Goal: Transaction & Acquisition: Purchase product/service

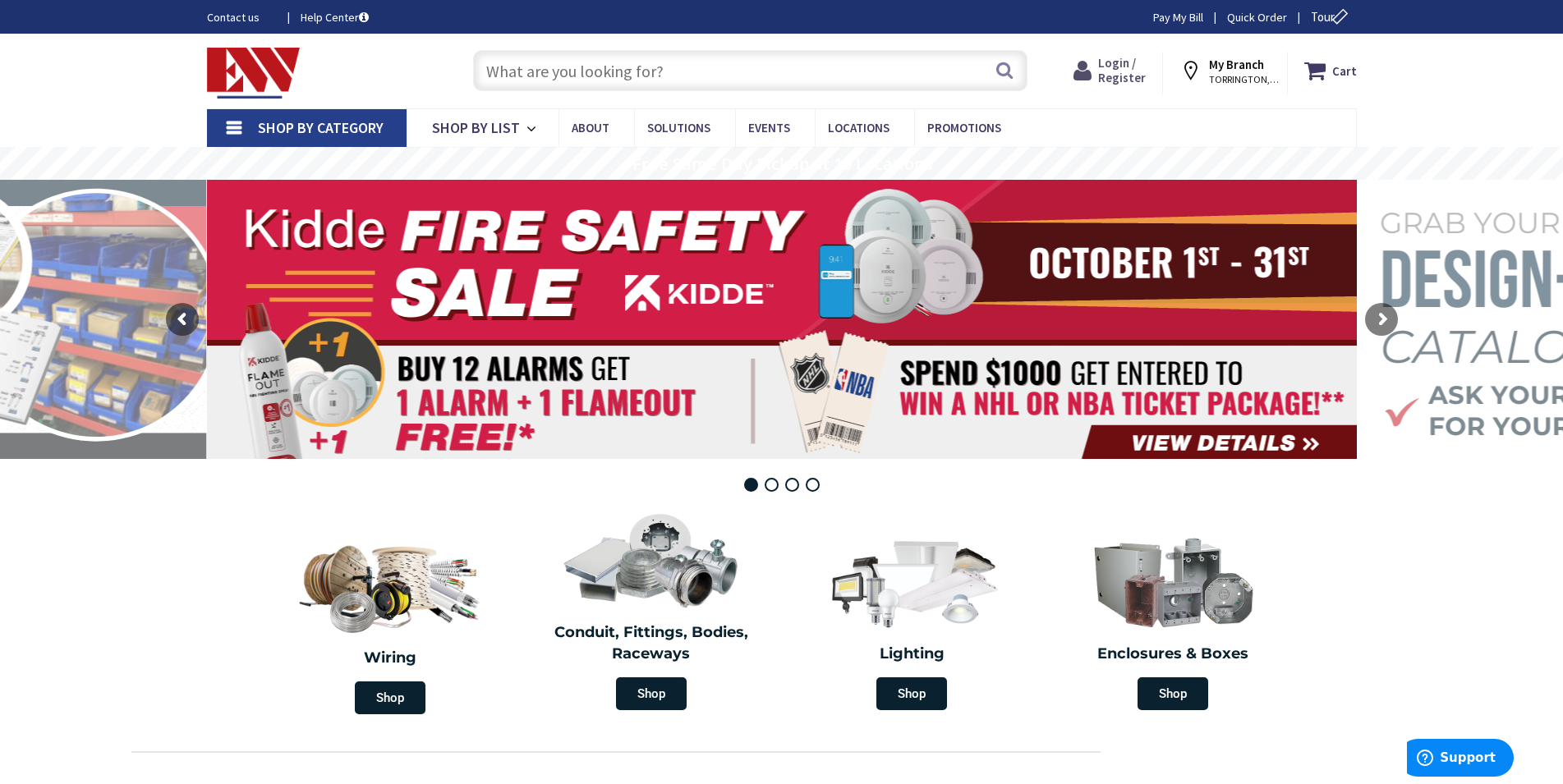
click at [1107, 69] on span "Login / Register" at bounding box center [1121, 70] width 48 height 30
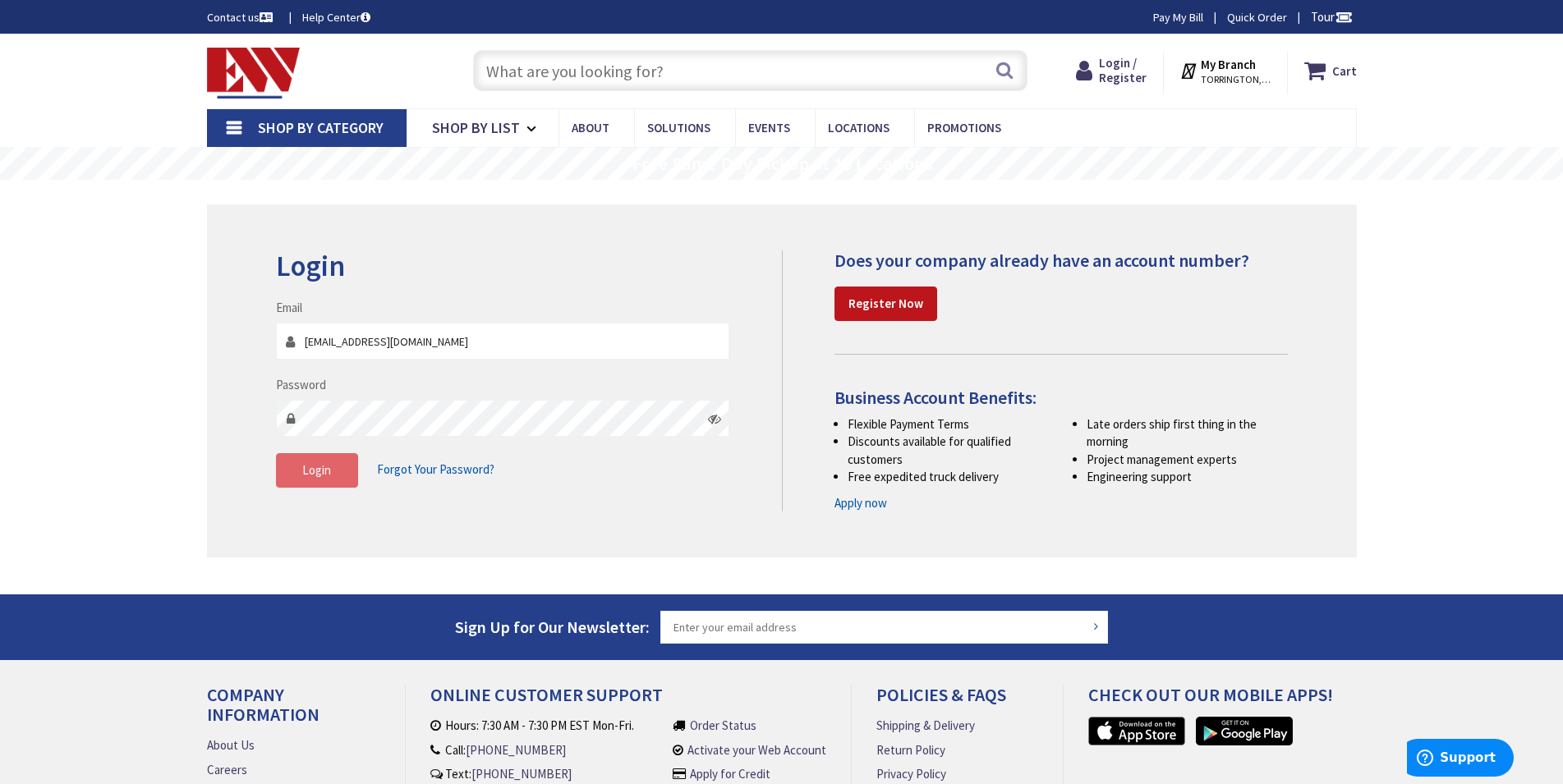
type input "jeffdevito@charter.net"
click at [308, 472] on span "Login" at bounding box center [317, 470] width 28 height 16
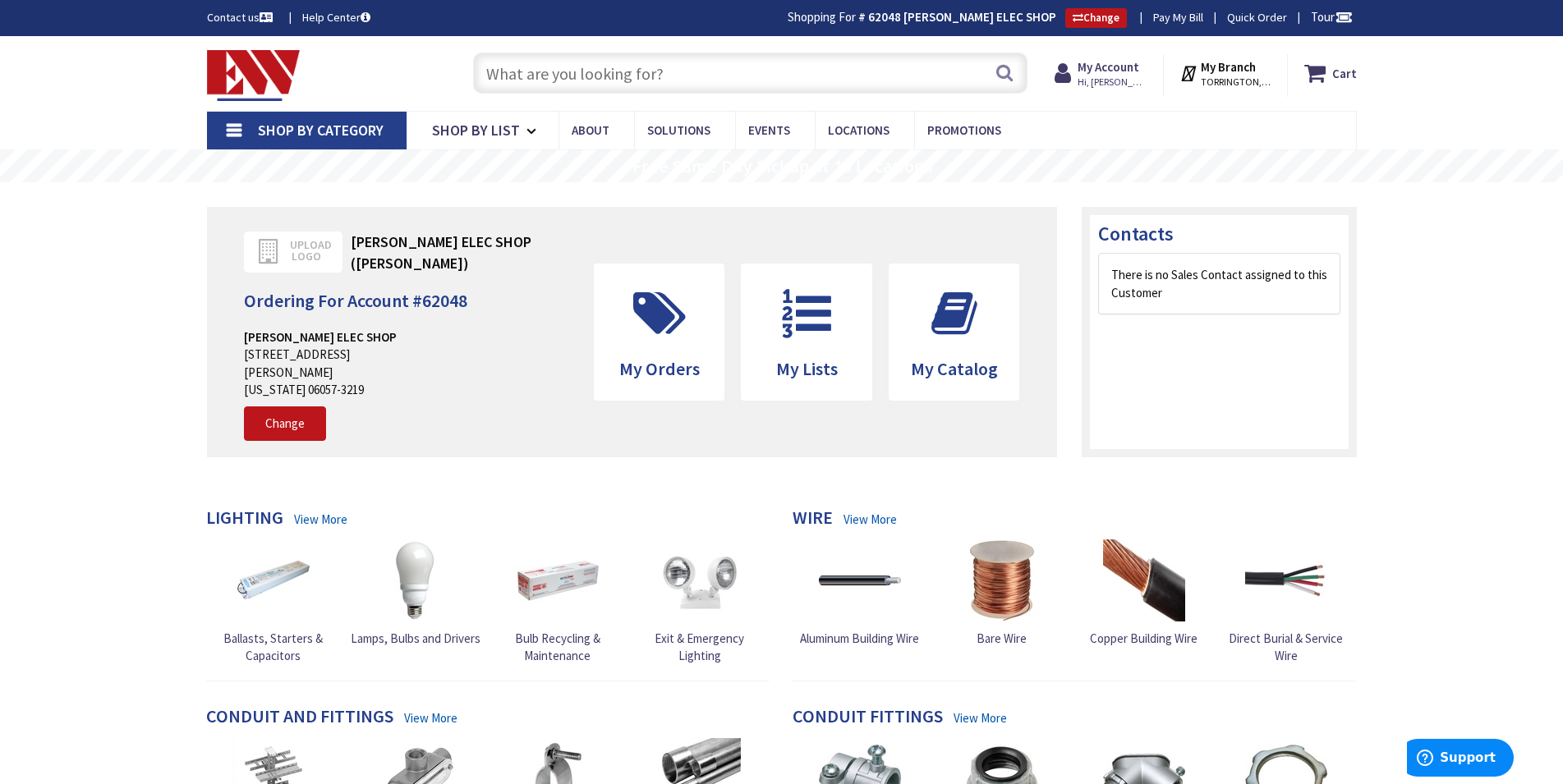
click at [659, 84] on input "text" at bounding box center [749, 73] width 554 height 41
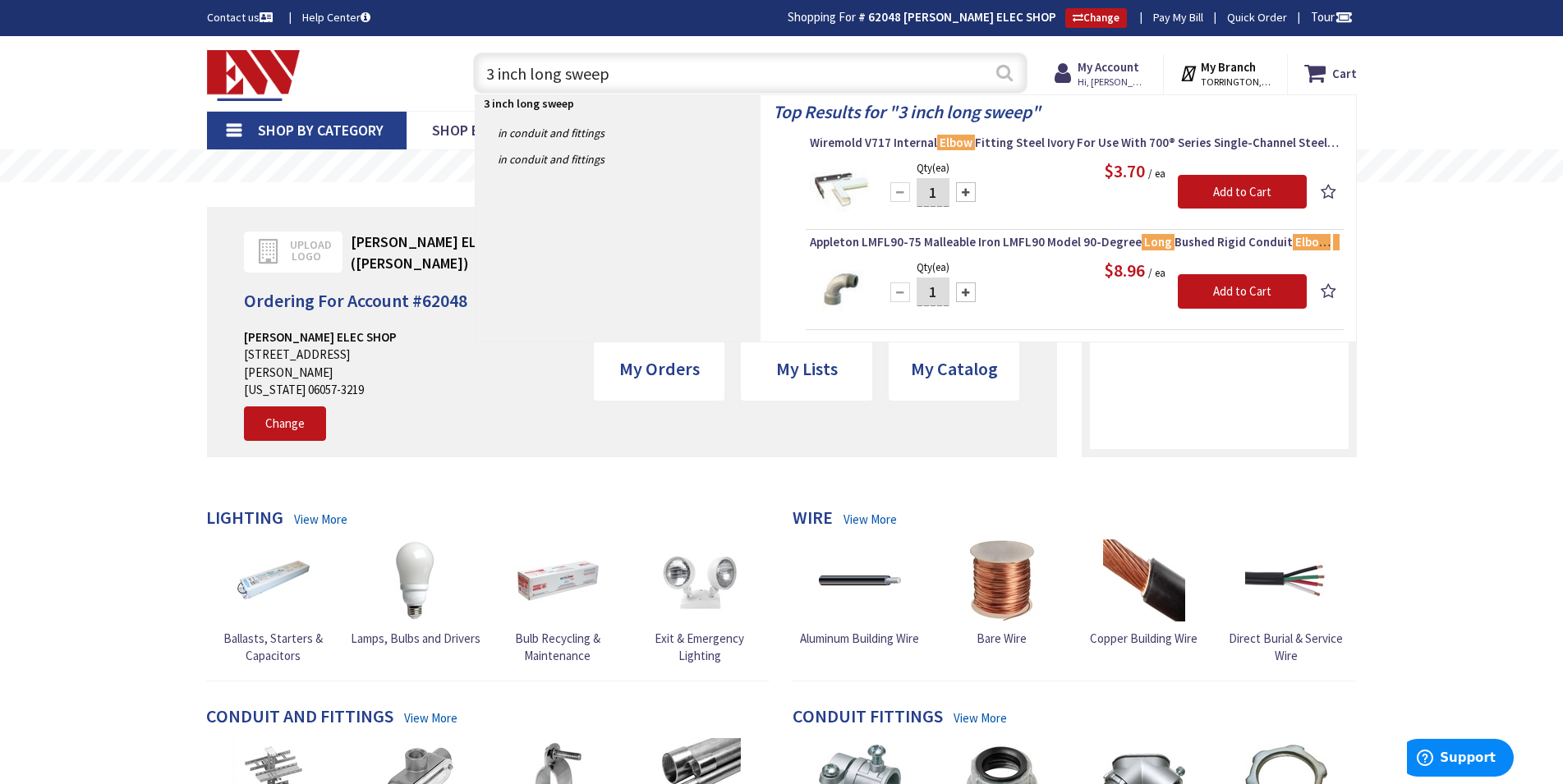
type input "3 inch long sweep"
click at [1004, 74] on button "Search" at bounding box center [1004, 73] width 21 height 37
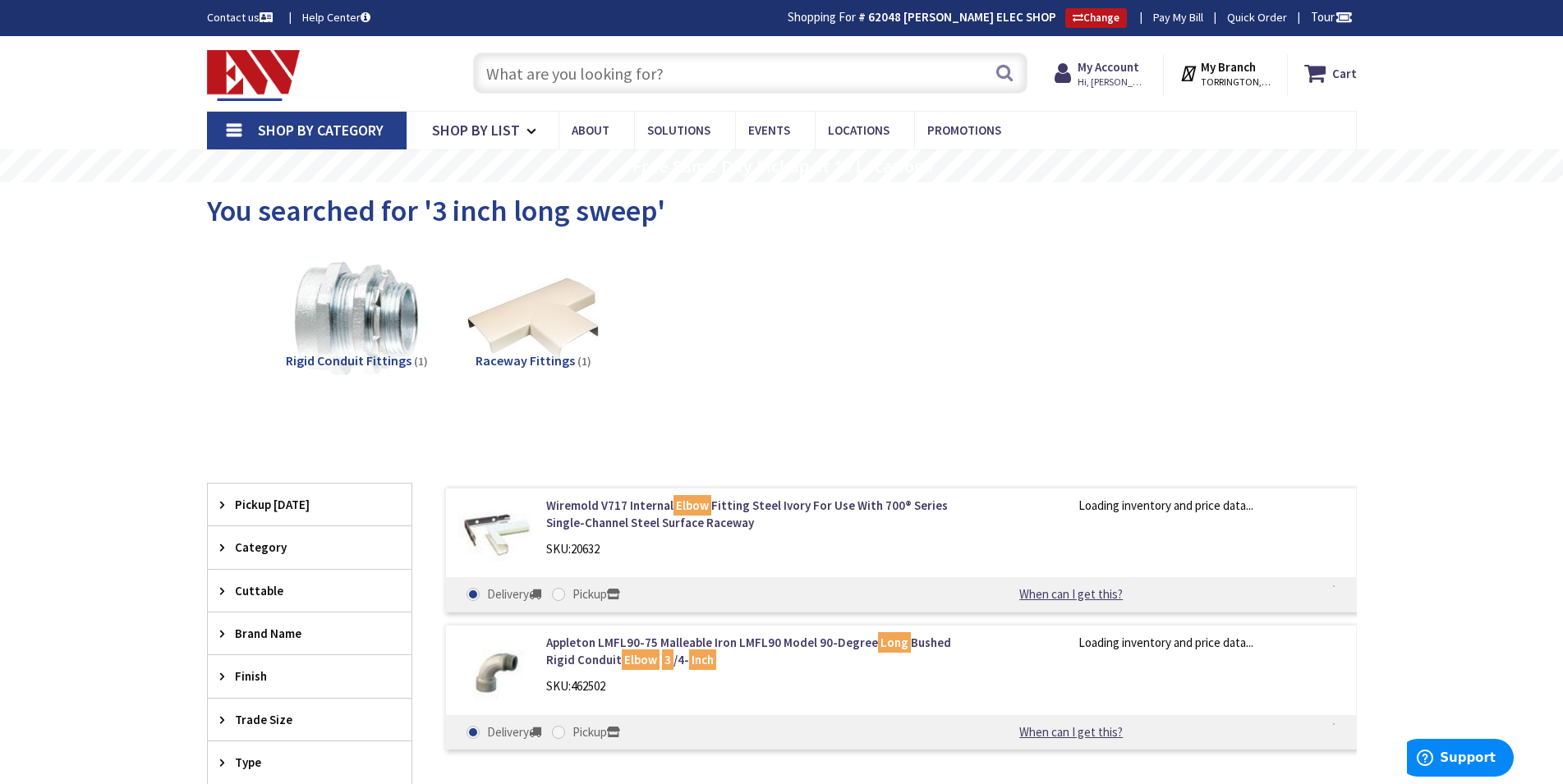
click at [508, 80] on input "text" at bounding box center [749, 73] width 554 height 41
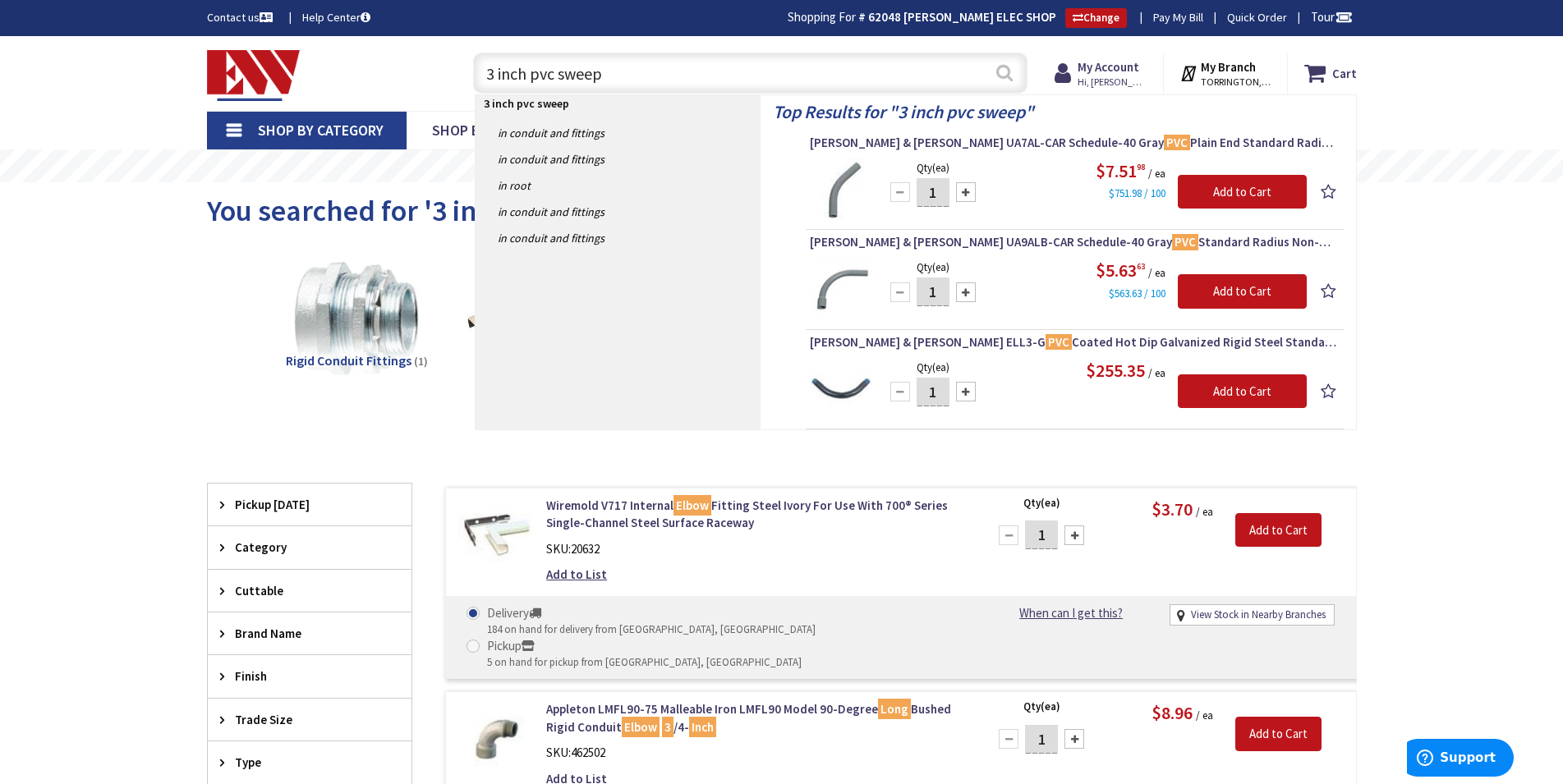
type input "3 inch pvc sweep"
click at [1003, 70] on button "Search" at bounding box center [1004, 73] width 21 height 37
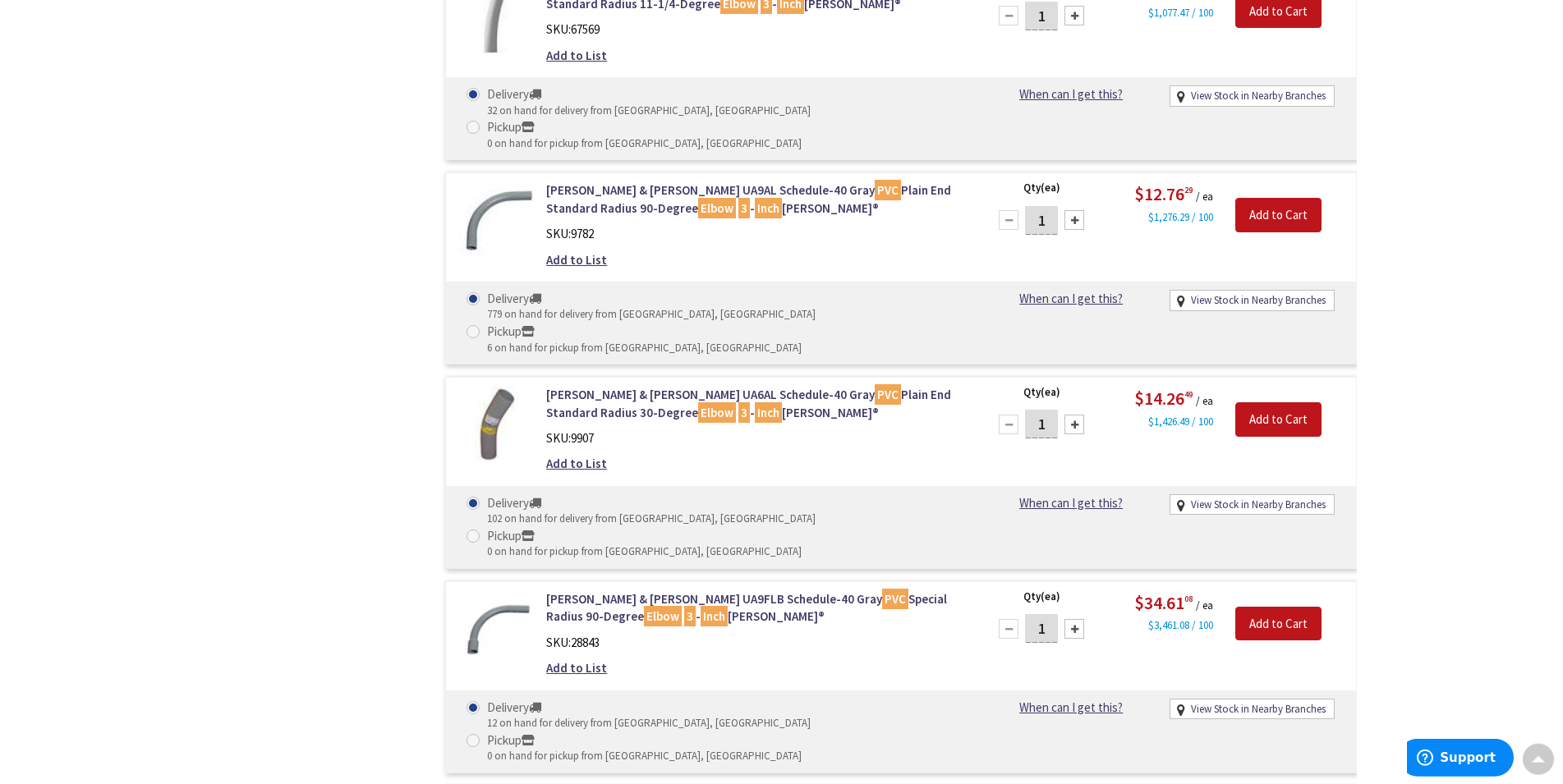
scroll to position [1174, 0]
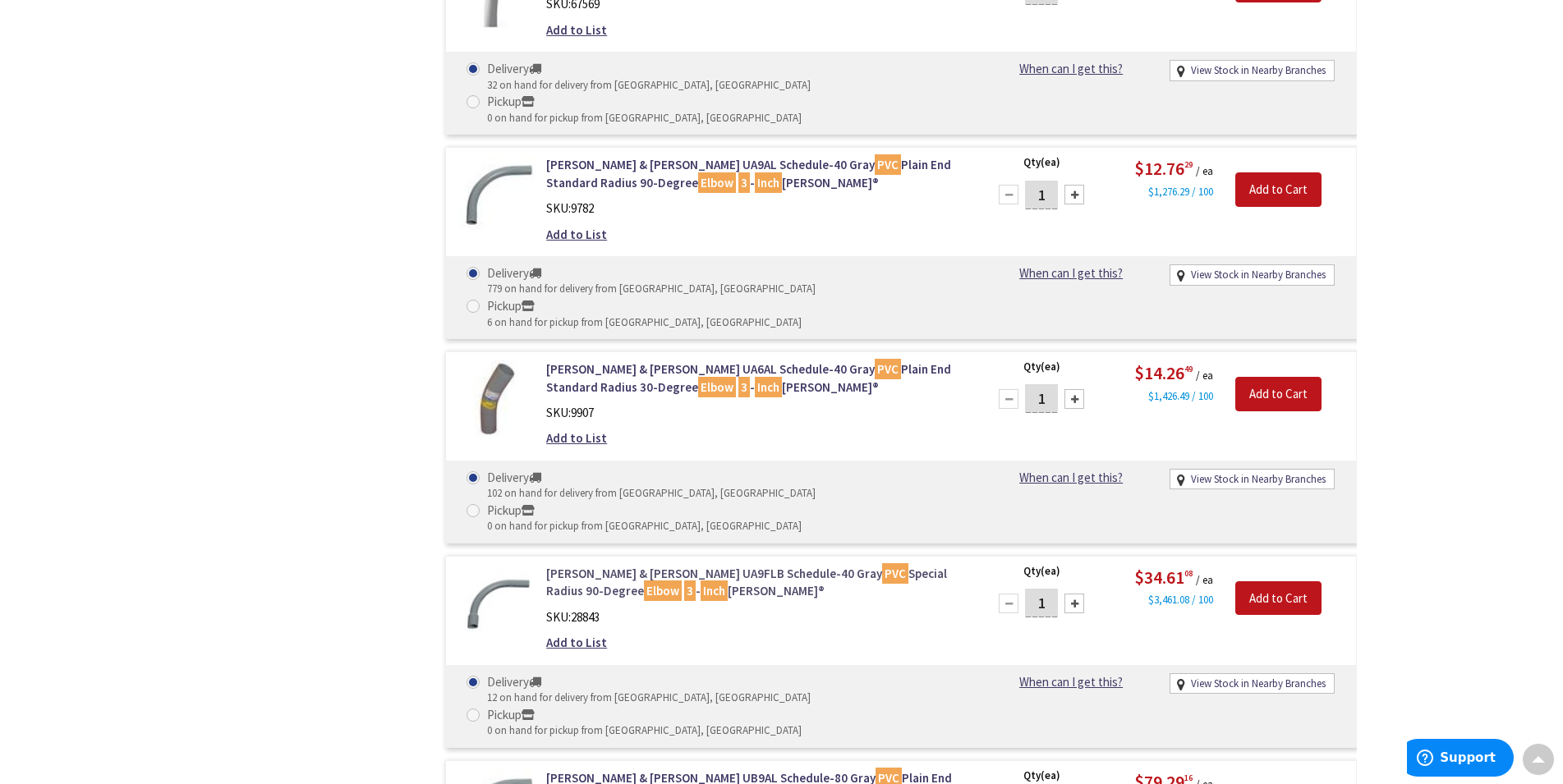
click at [693, 565] on link "Thomas & Betts UA9FLB Schedule-40 Gray PVC Special Radius 90-Degree Elbow 3 - I…" at bounding box center [755, 582] width 418 height 35
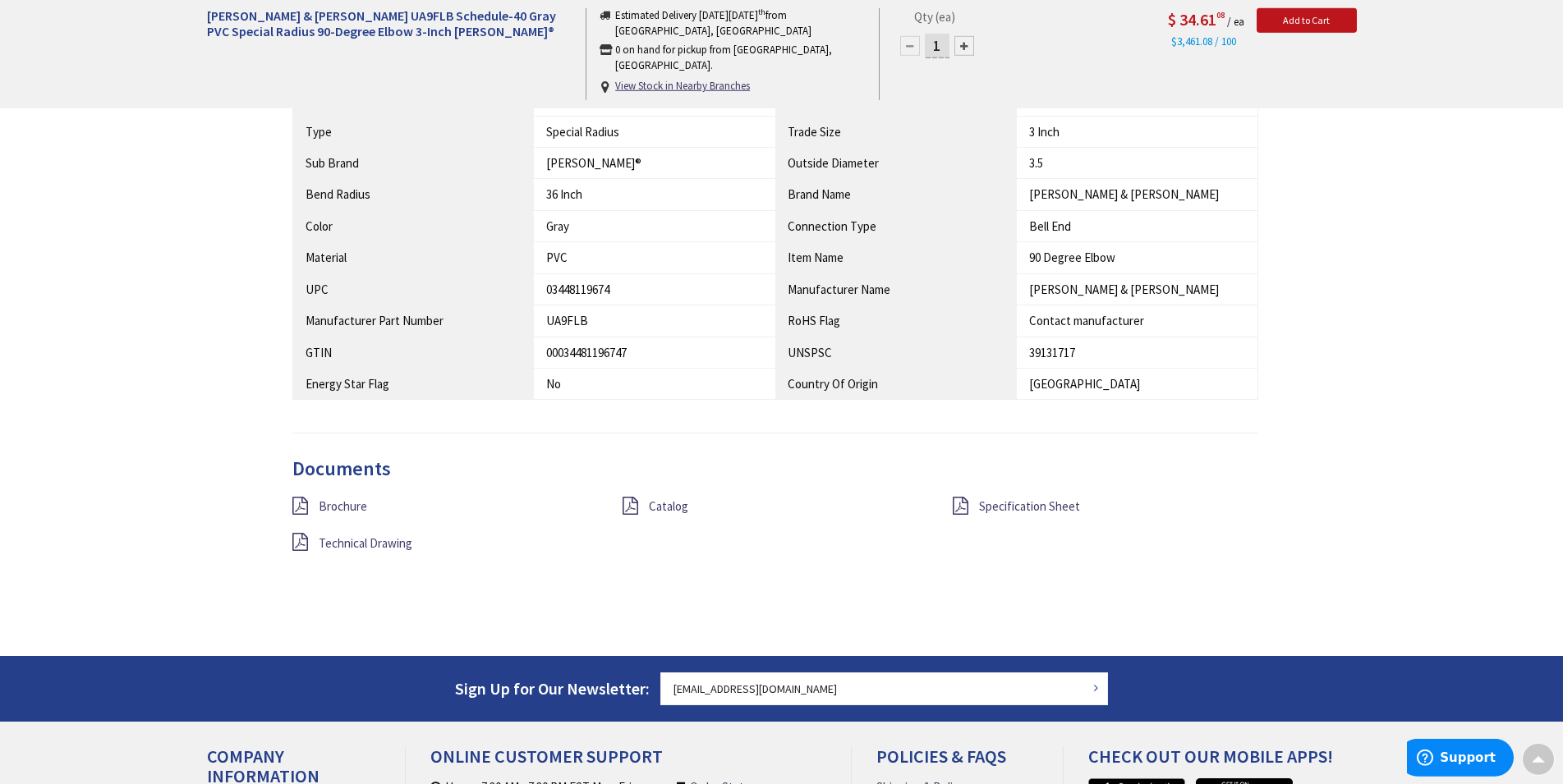
scroll to position [1004, 0]
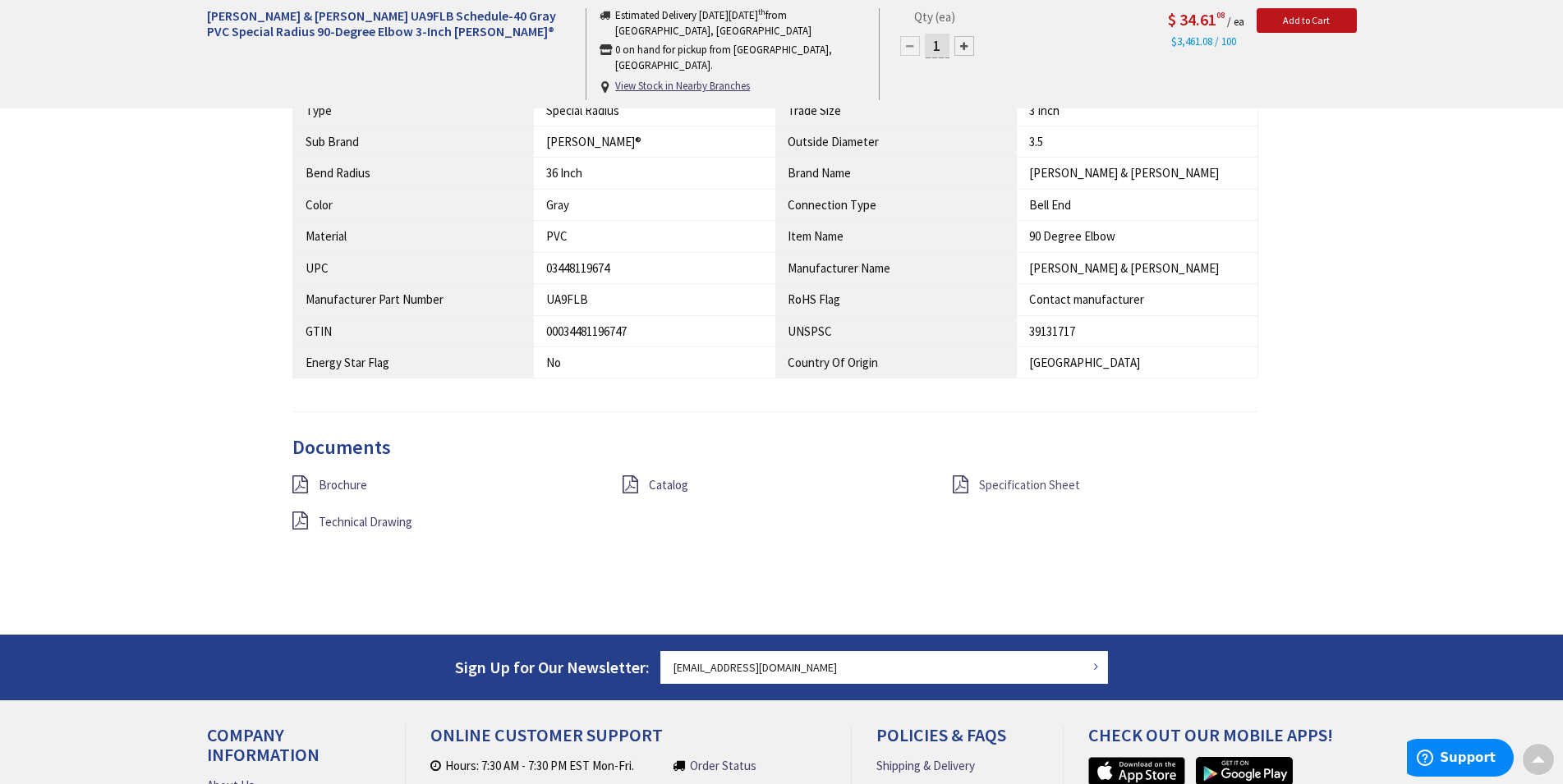
click at [1051, 477] on span "Specification Sheet" at bounding box center [1029, 484] width 101 height 16
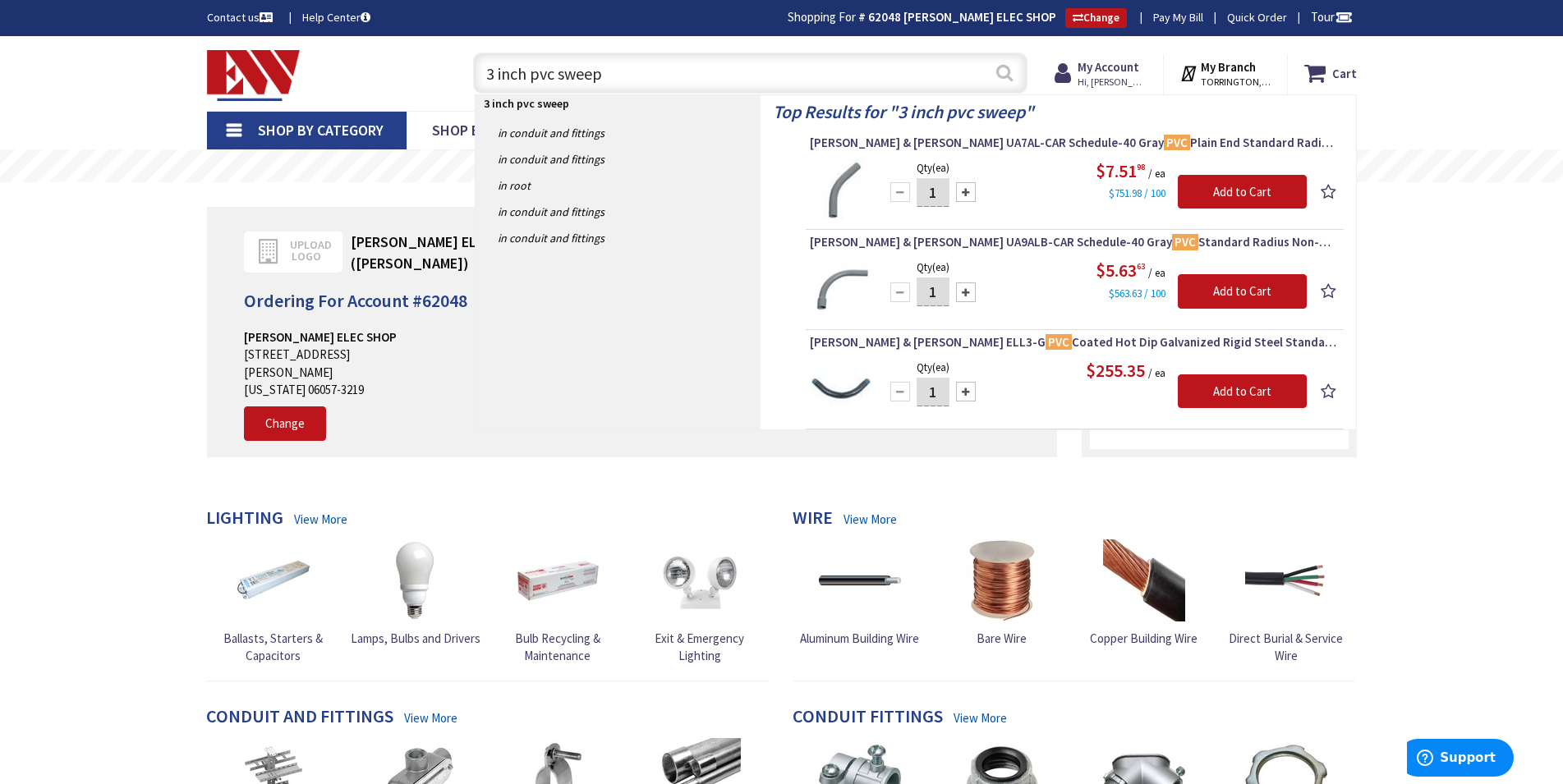
type input "3 inch pvc sweep"
click at [1004, 69] on button "Search" at bounding box center [1004, 73] width 21 height 37
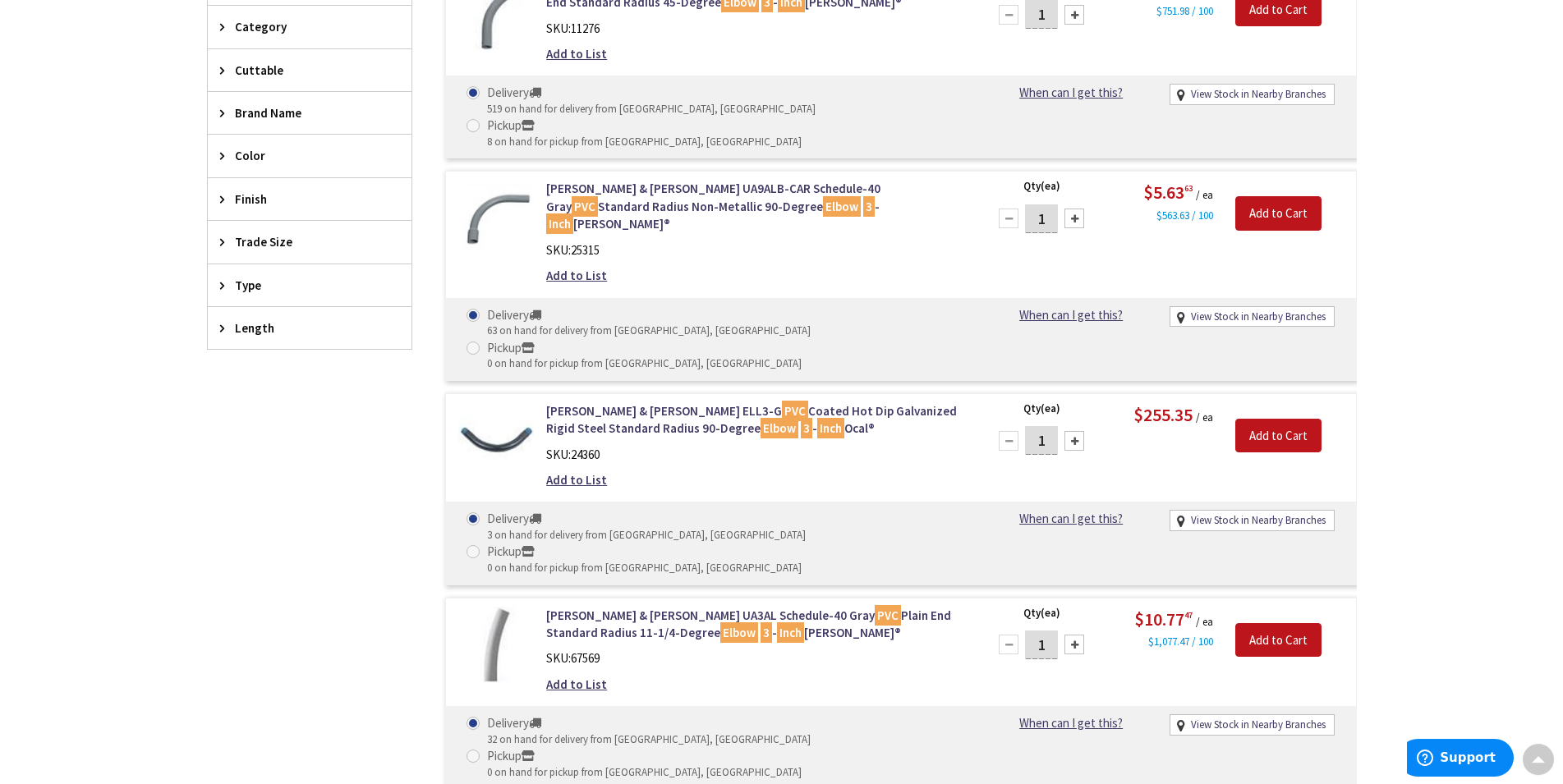
scroll to position [503, 0]
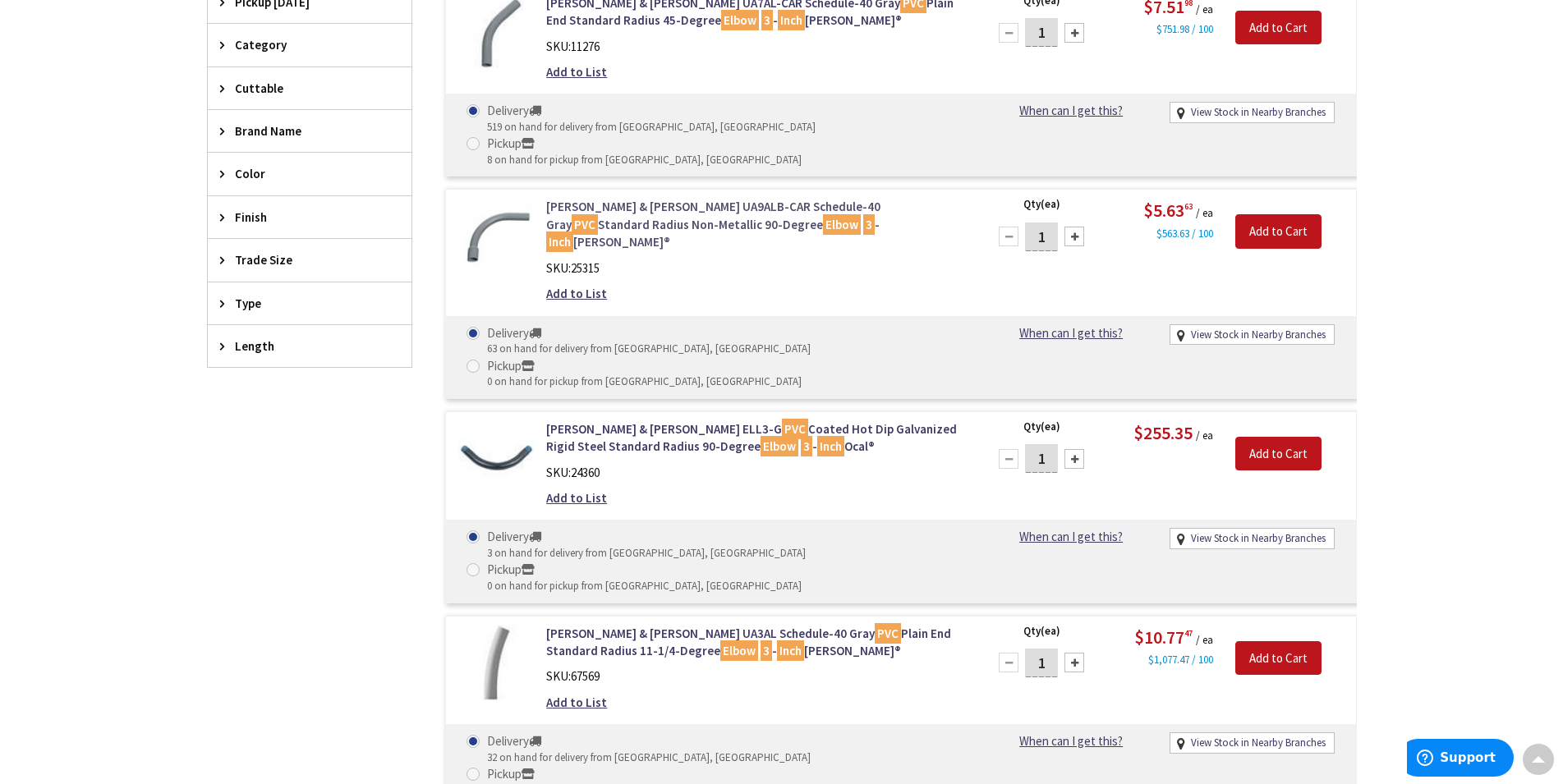
click at [758, 198] on link "Thomas & Betts UA9ALB-CAR Schedule-40 Gray PVC Standard Radius Non-Metallic 90-…" at bounding box center [755, 224] width 418 height 53
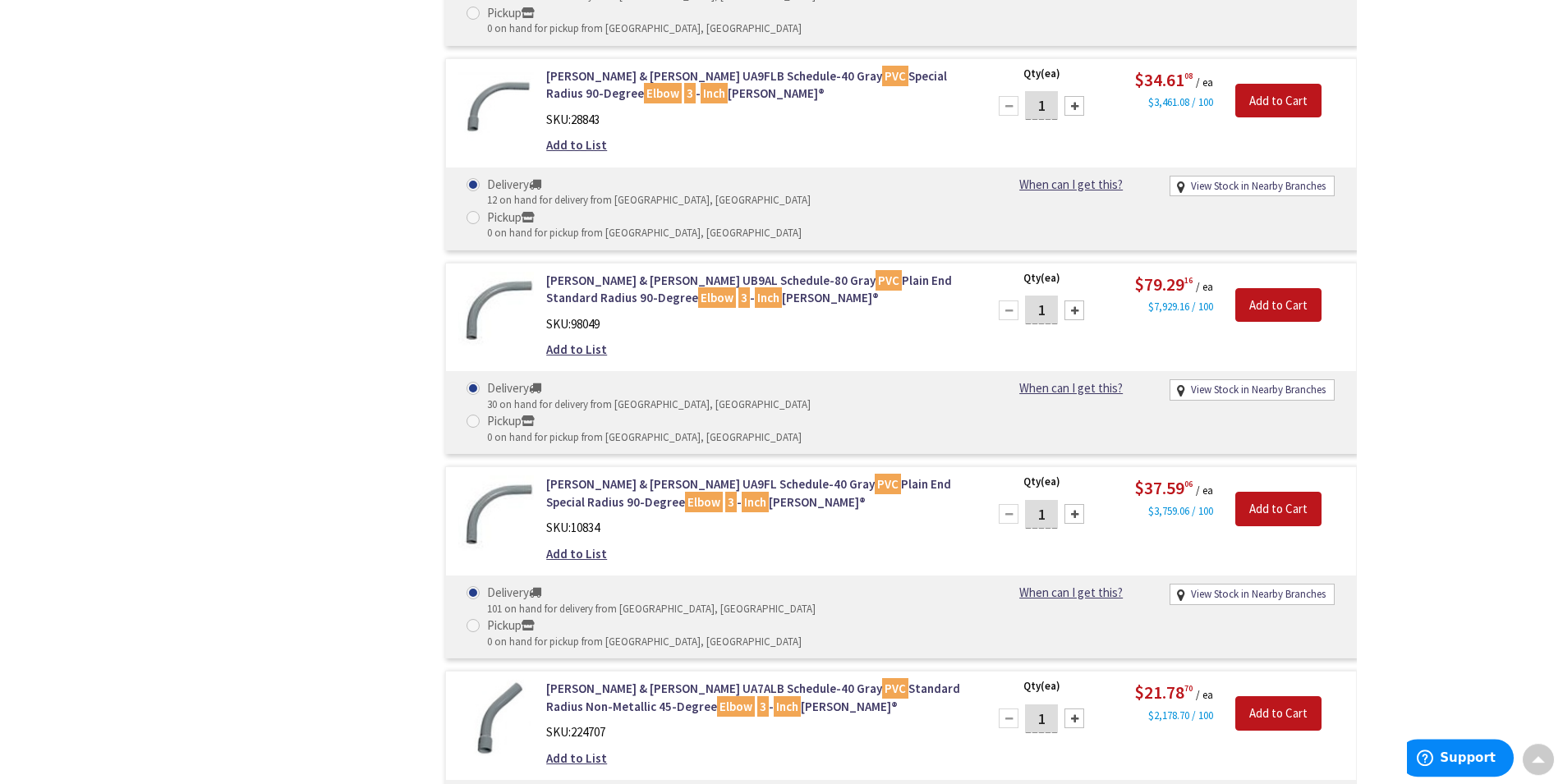
scroll to position [1557, 0]
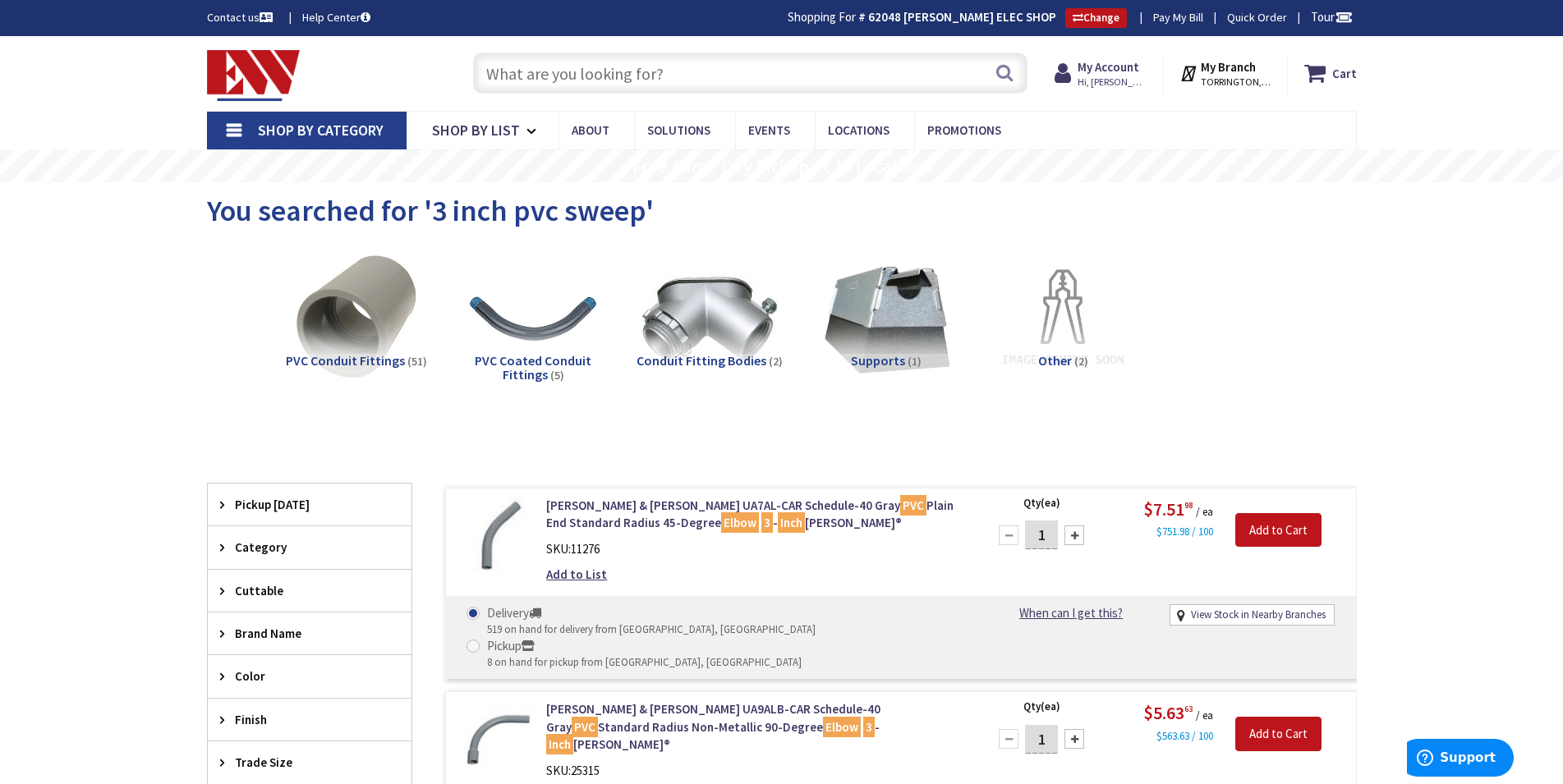
click at [541, 72] on input "text" at bounding box center [749, 73] width 554 height 41
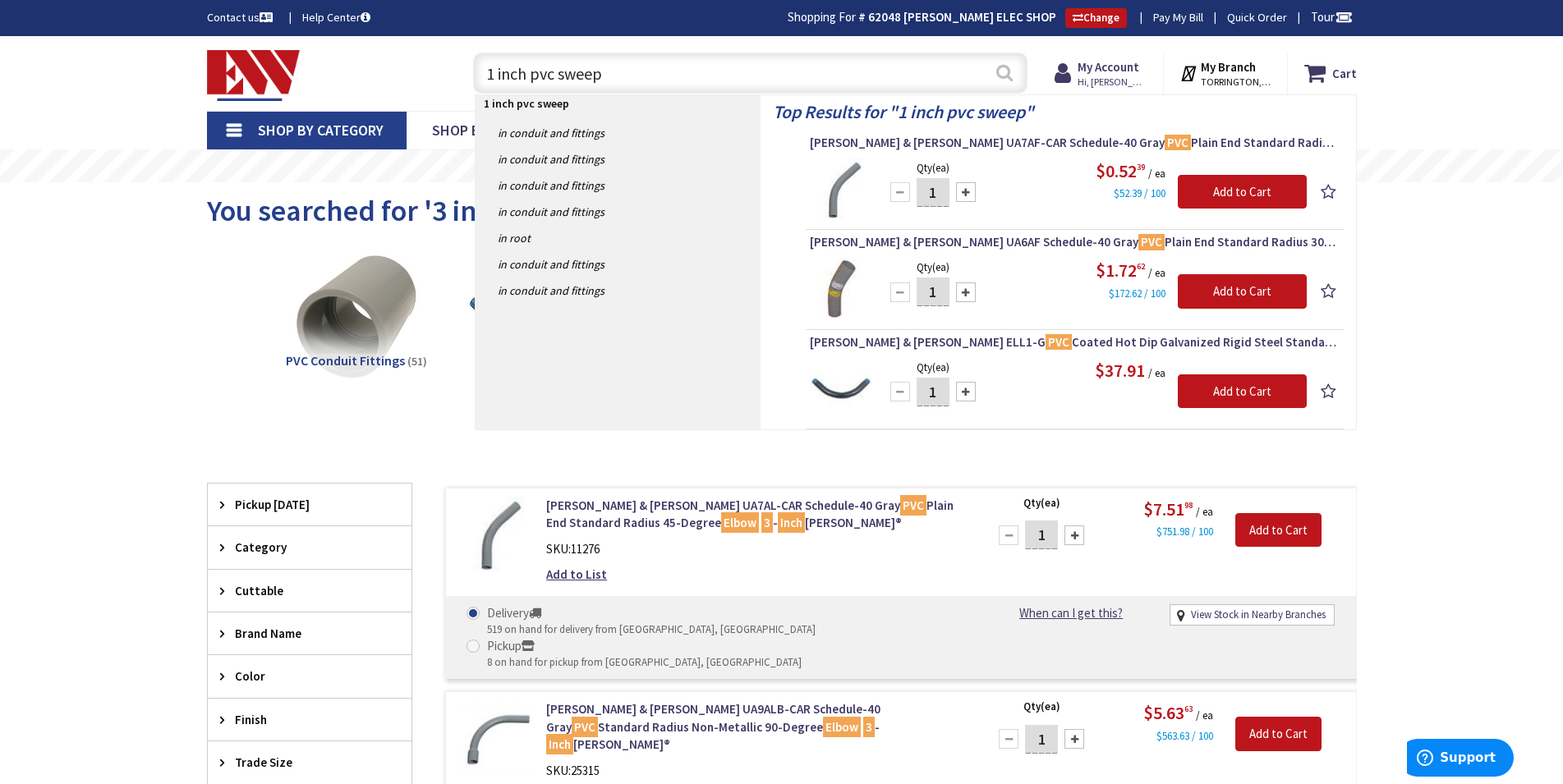
type input "1 inch pvc sweep"
click at [1005, 70] on button "Search" at bounding box center [1004, 73] width 21 height 37
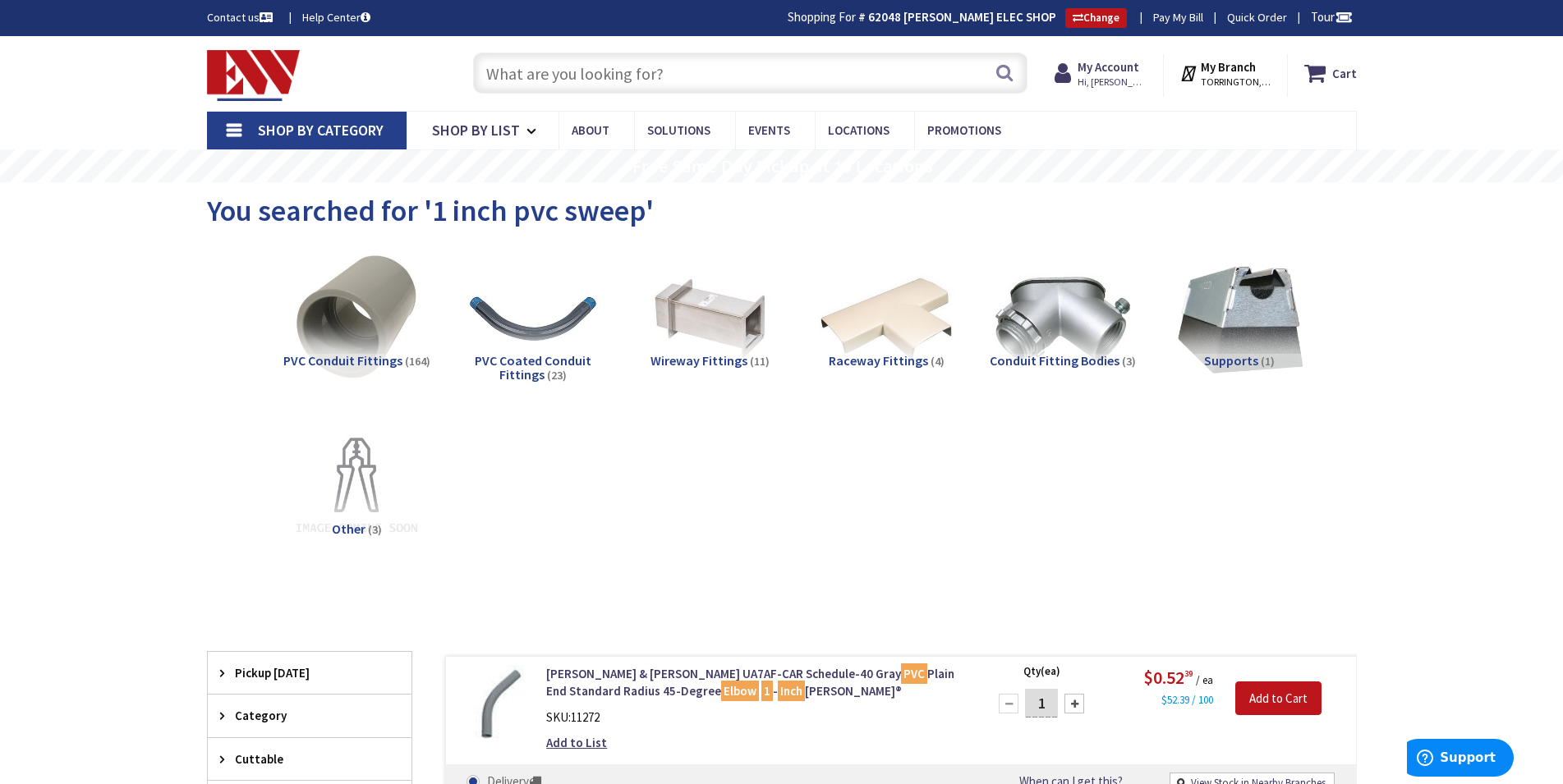
click at [500, 70] on input "text" at bounding box center [749, 73] width 554 height 41
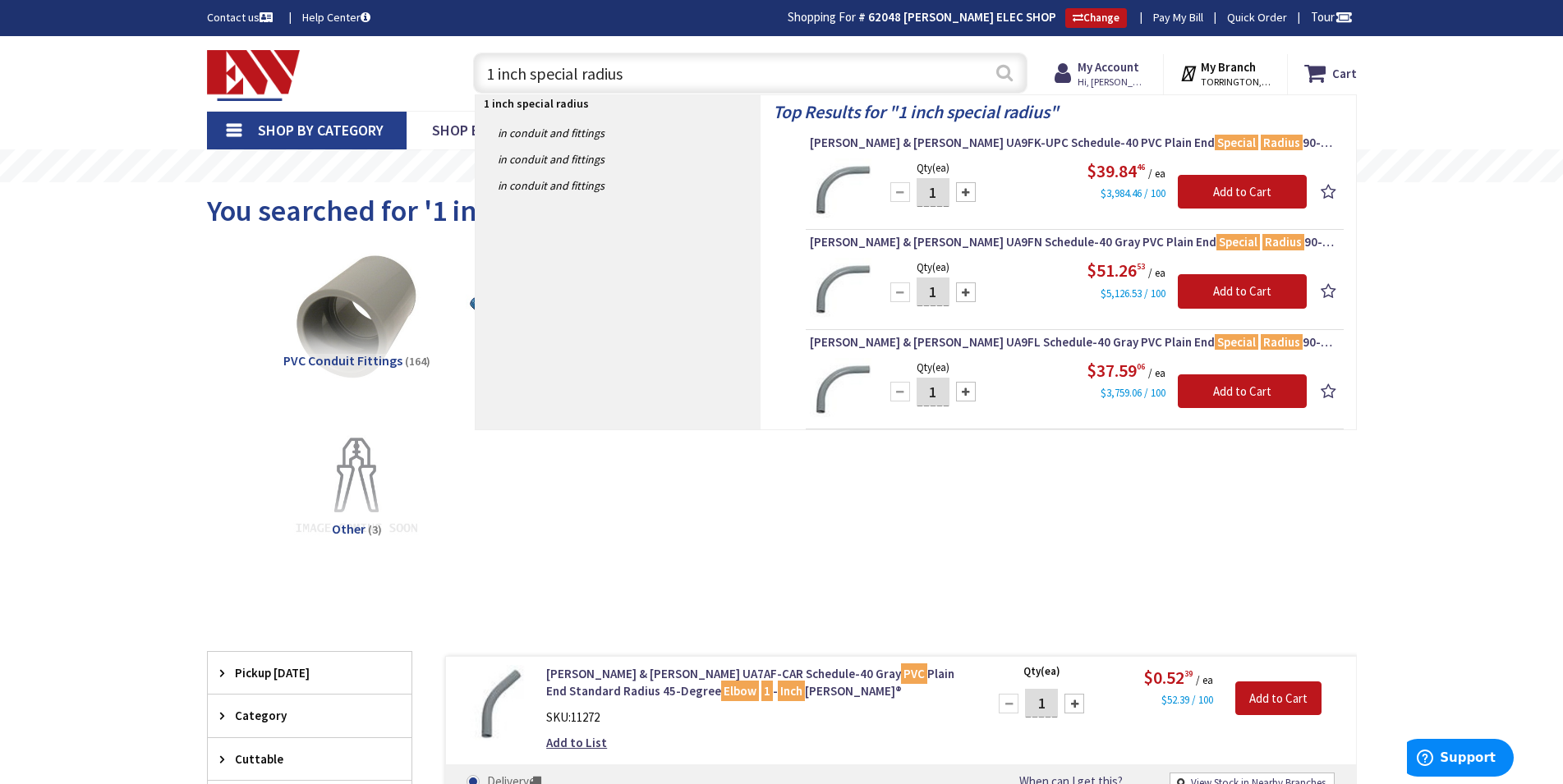
type input "1 inch special radius"
click at [1005, 75] on button "Search" at bounding box center [1004, 73] width 21 height 37
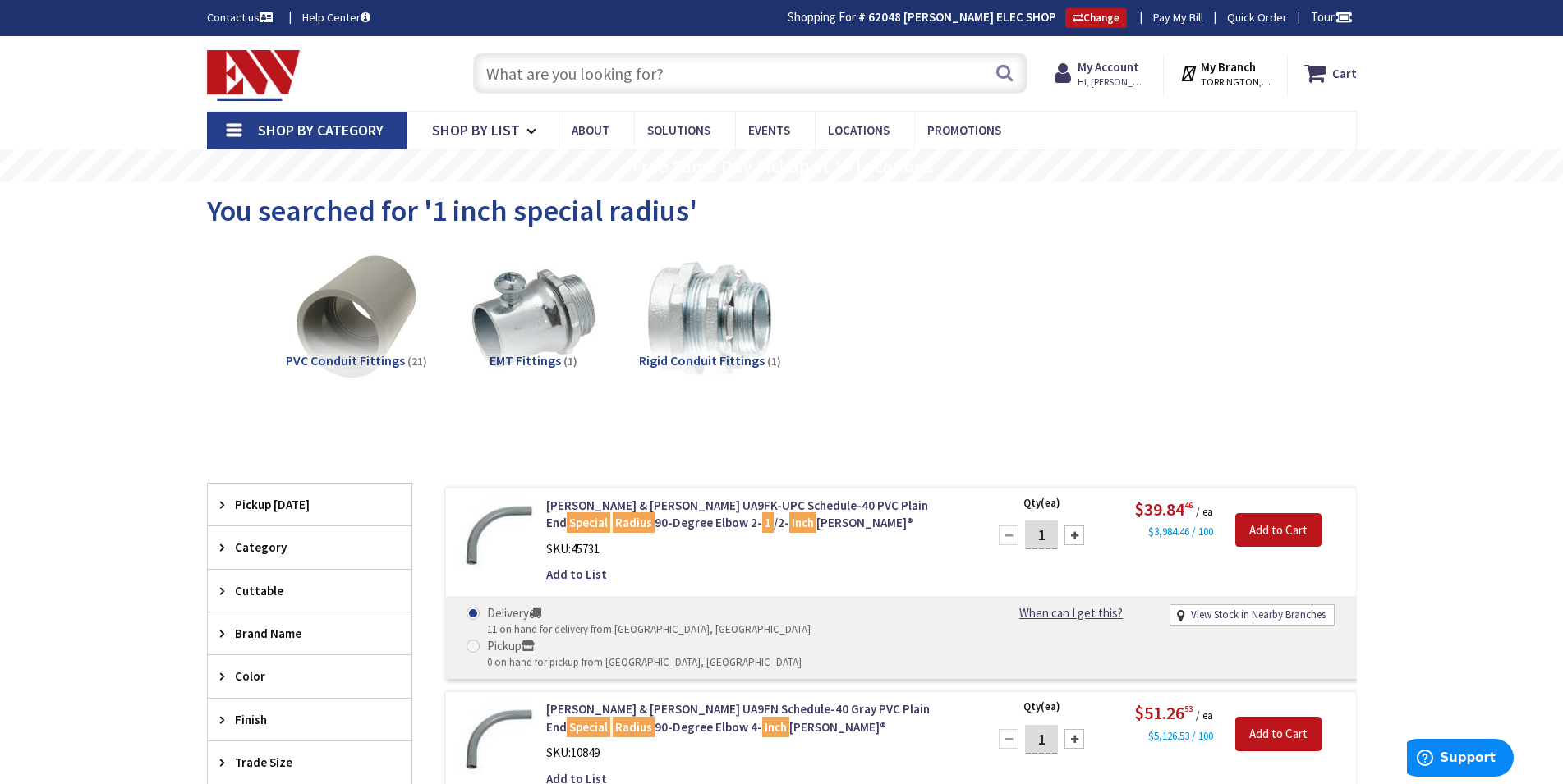
click at [530, 78] on input "text" at bounding box center [749, 73] width 554 height 41
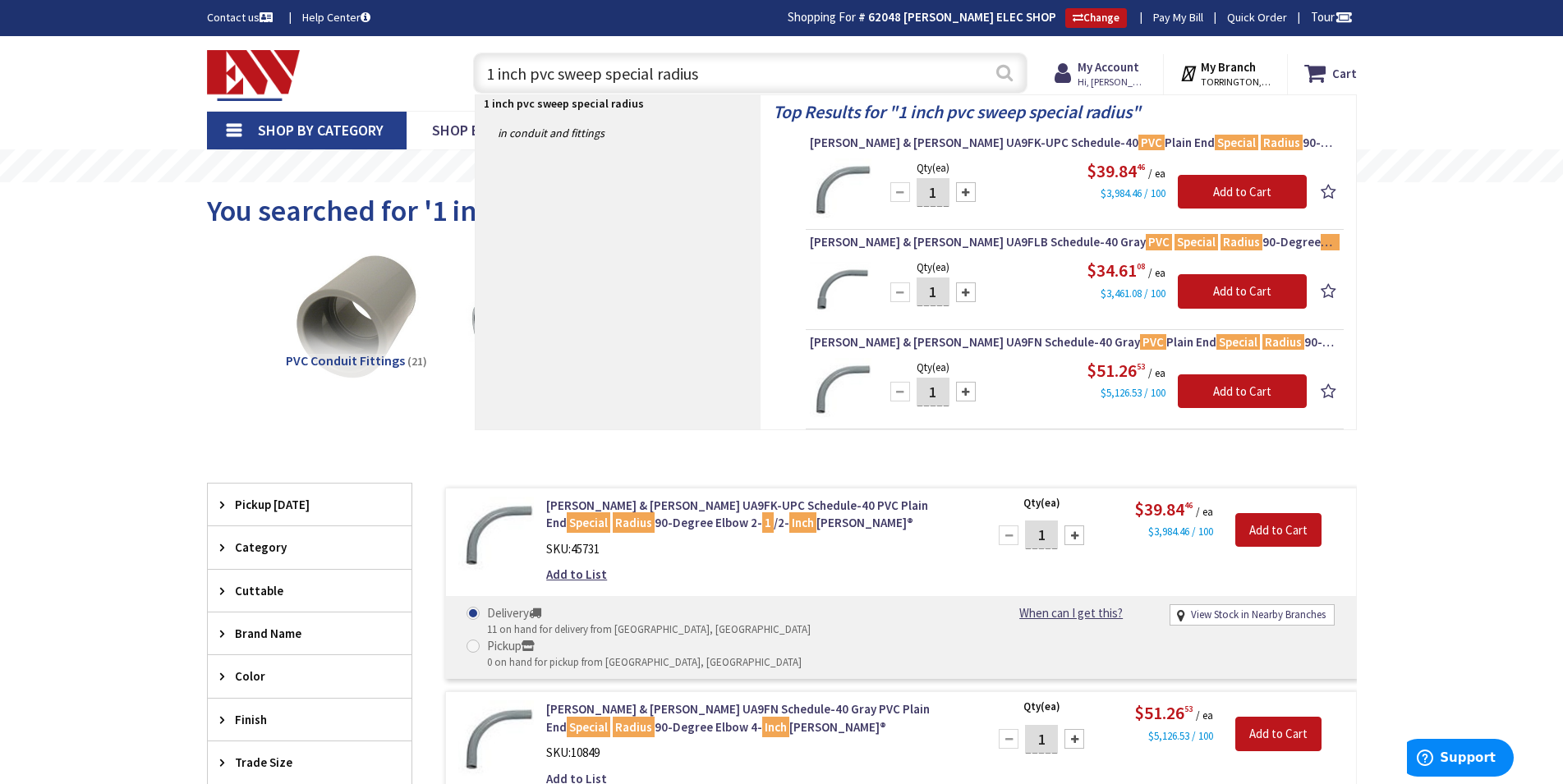
type input "1 inch pvc sweep special radius"
click at [1004, 73] on button "Search" at bounding box center [1004, 73] width 21 height 37
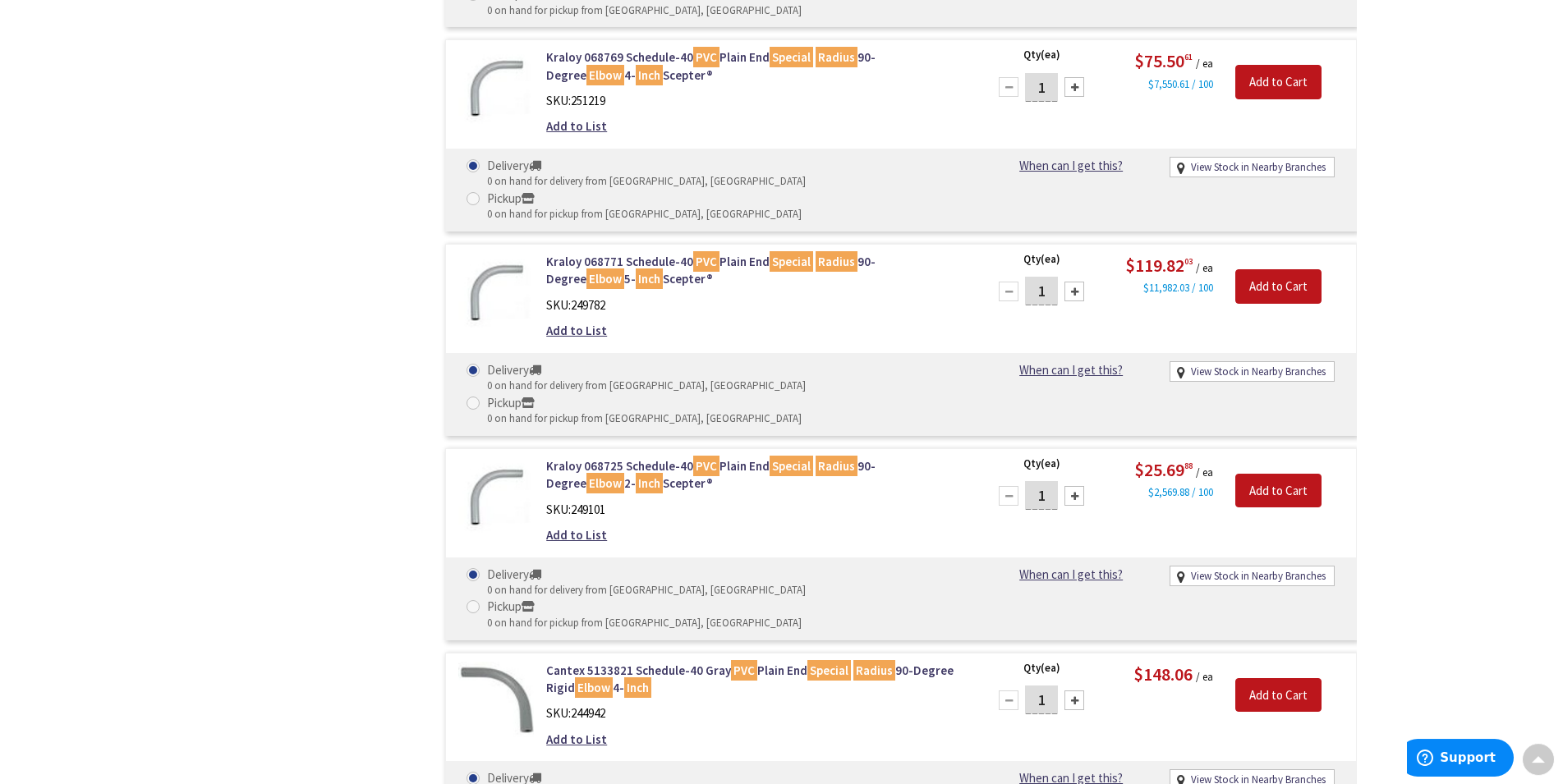
scroll to position [3516, 0]
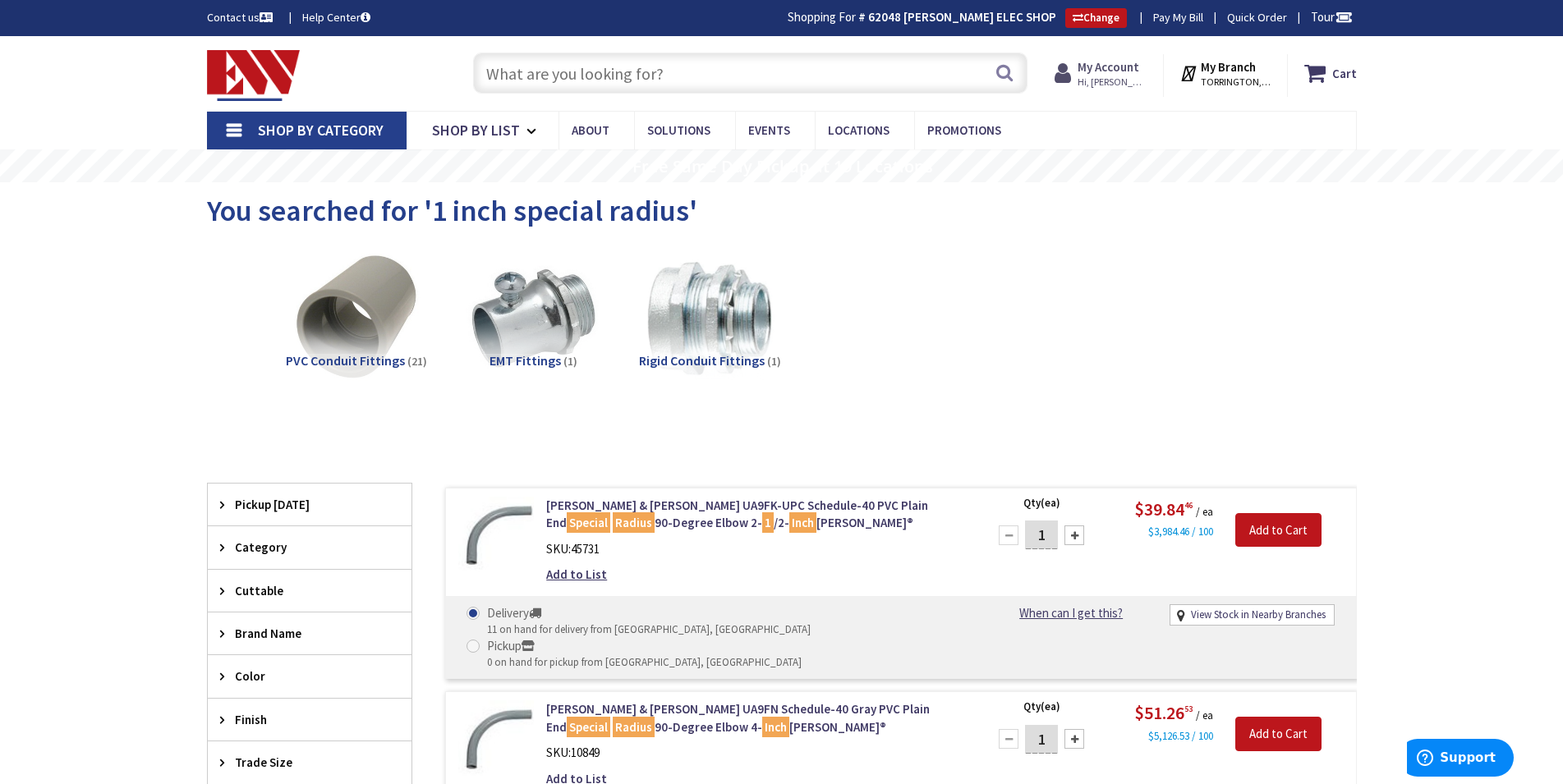
click at [1115, 74] on strong "My Account" at bounding box center [1108, 67] width 61 height 16
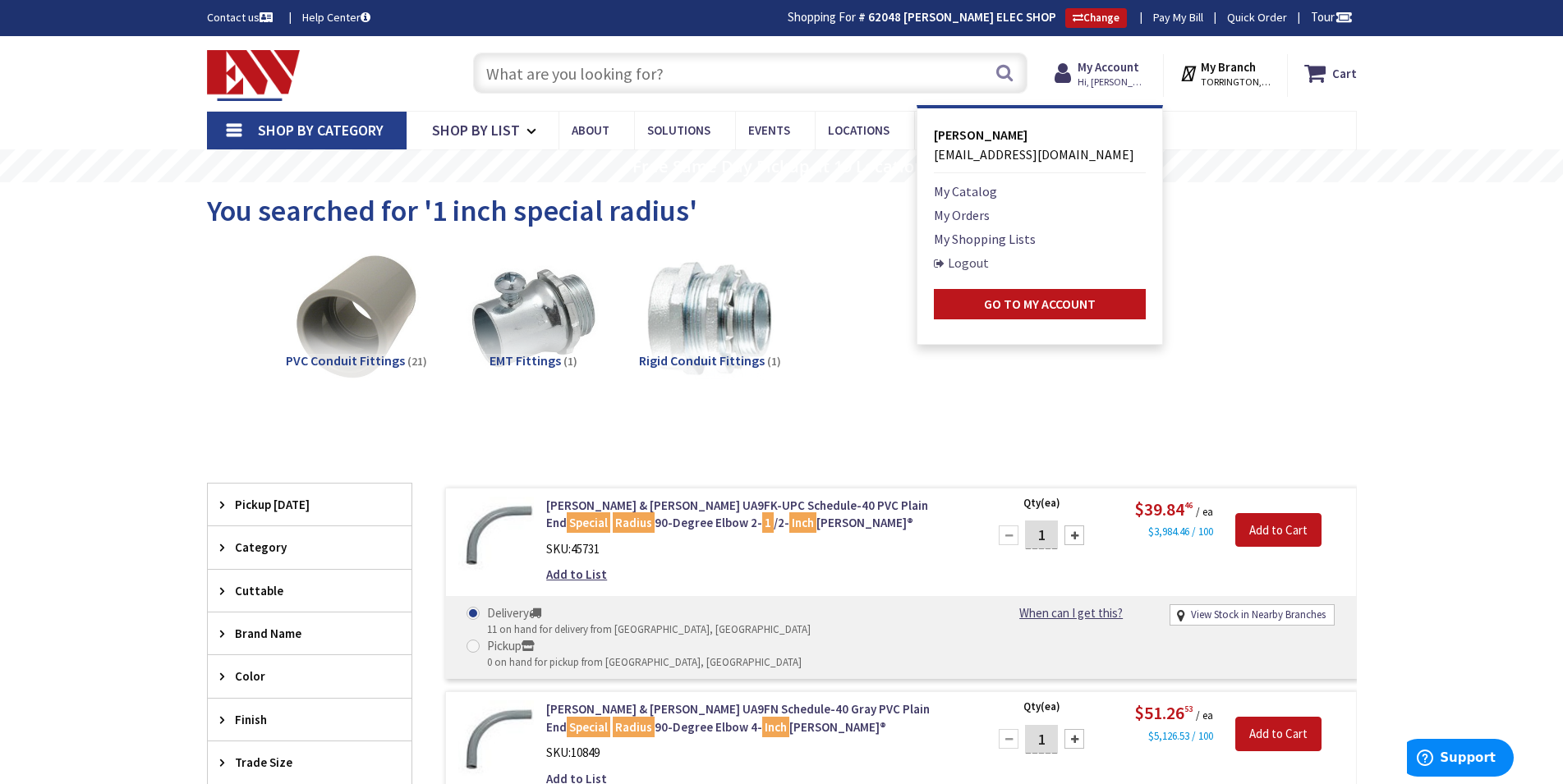
drag, startPoint x: 970, startPoint y: 261, endPoint x: 1012, endPoint y: 254, distance: 42.6
click at [970, 261] on link "Logout" at bounding box center [961, 263] width 55 height 20
